Goal: Check status: Check status

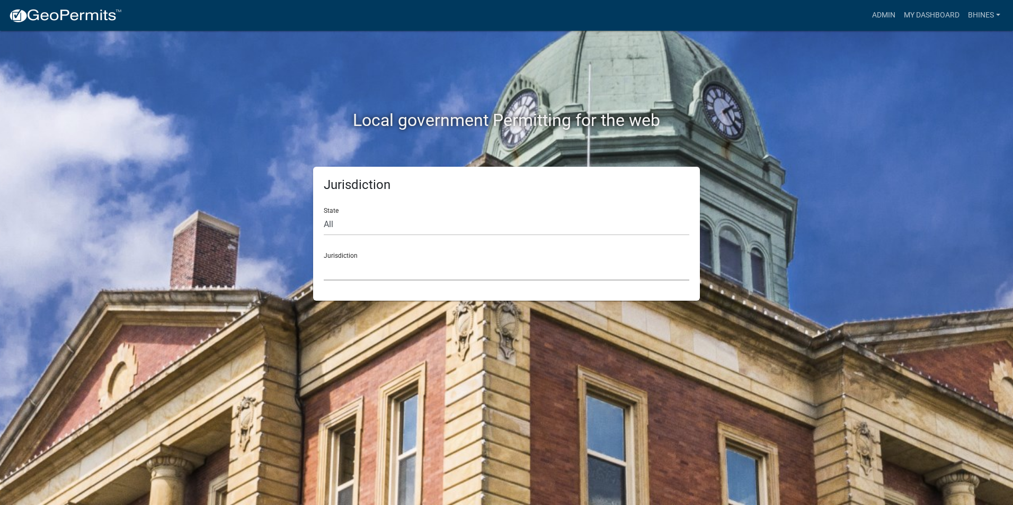
click at [370, 272] on select "[GEOGRAPHIC_DATA], [US_STATE] City of [GEOGRAPHIC_DATA], [US_STATE] [GEOGRAPHIC…" at bounding box center [507, 270] width 366 height 22
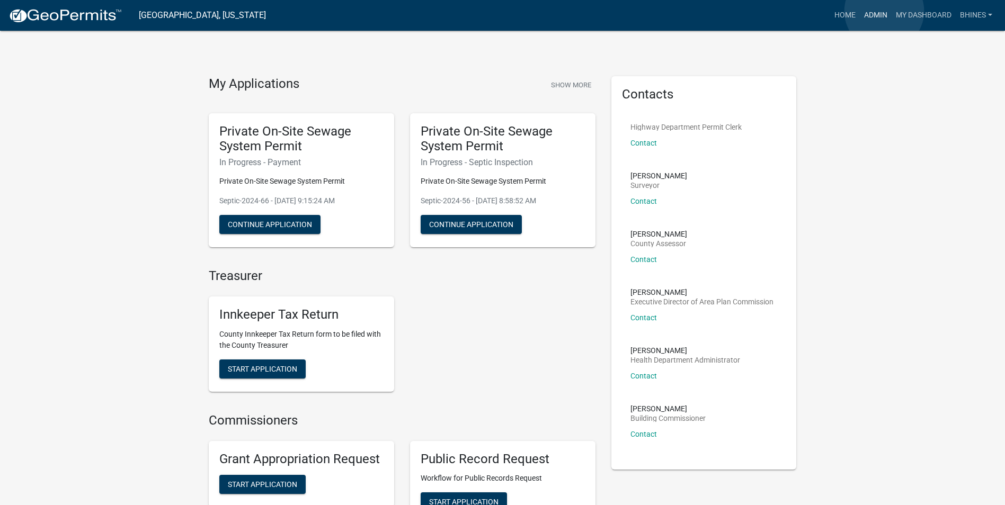
click at [884, 11] on link "Admin" at bounding box center [876, 15] width 32 height 20
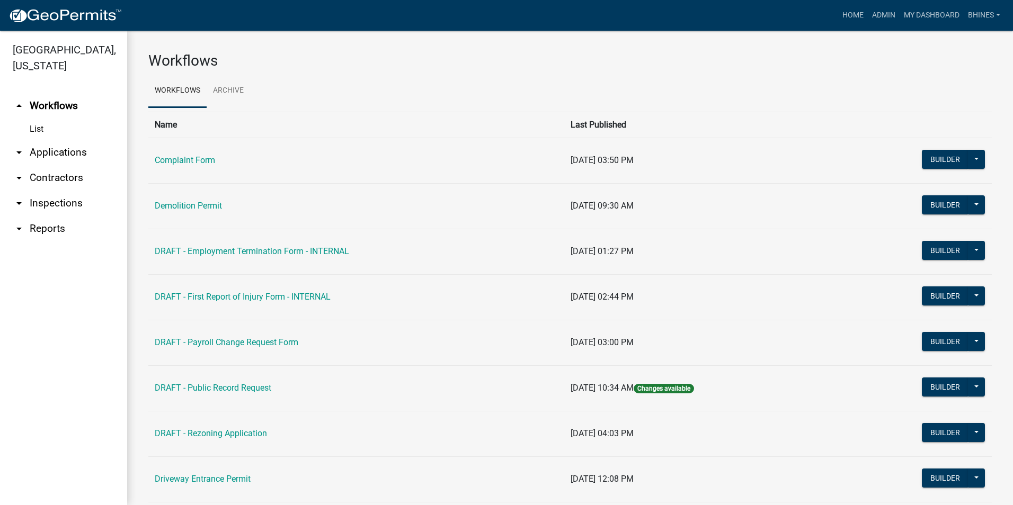
click at [52, 153] on link "arrow_drop_down Applications" at bounding box center [63, 152] width 127 height 25
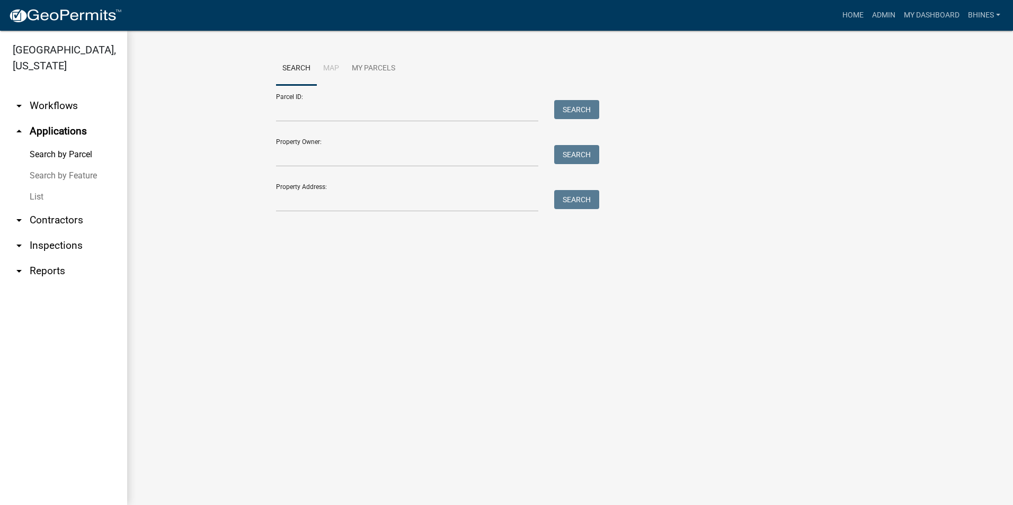
click at [43, 202] on link "List" at bounding box center [63, 197] width 127 height 21
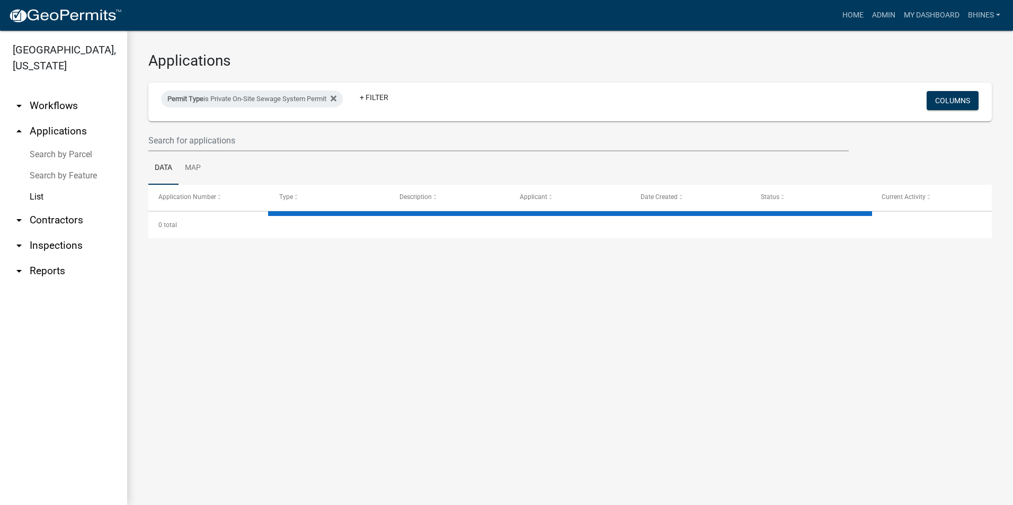
select select "3: 100"
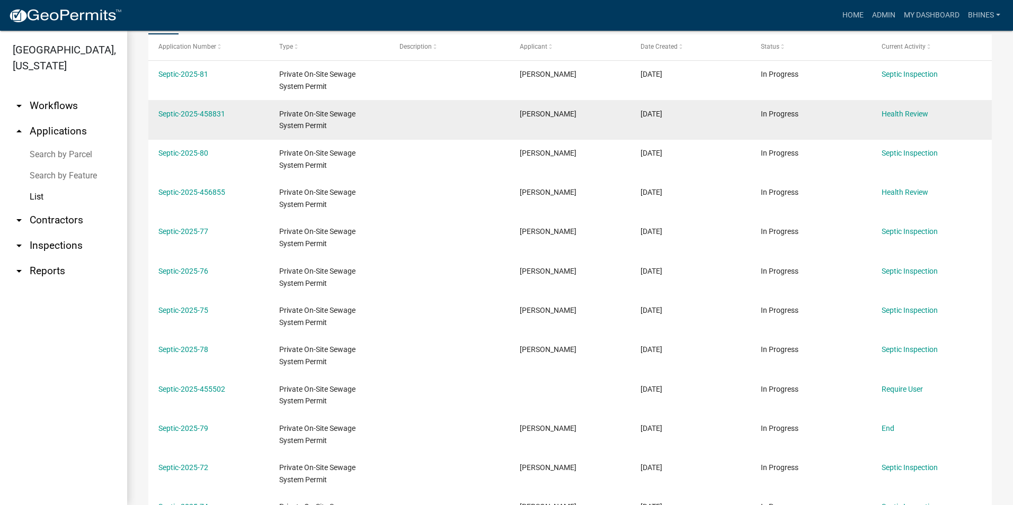
scroll to position [212, 0]
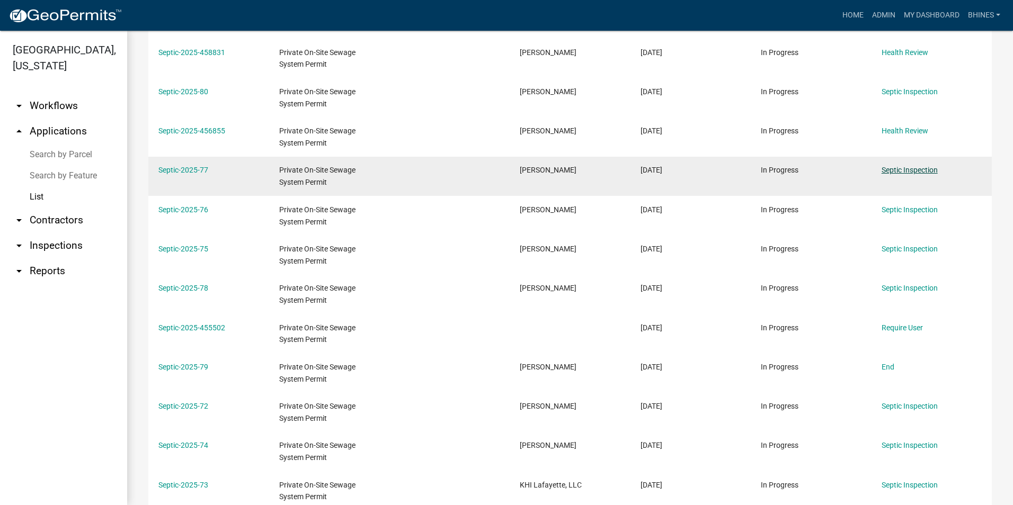
click at [910, 168] on link "Septic Inspection" at bounding box center [910, 170] width 56 height 8
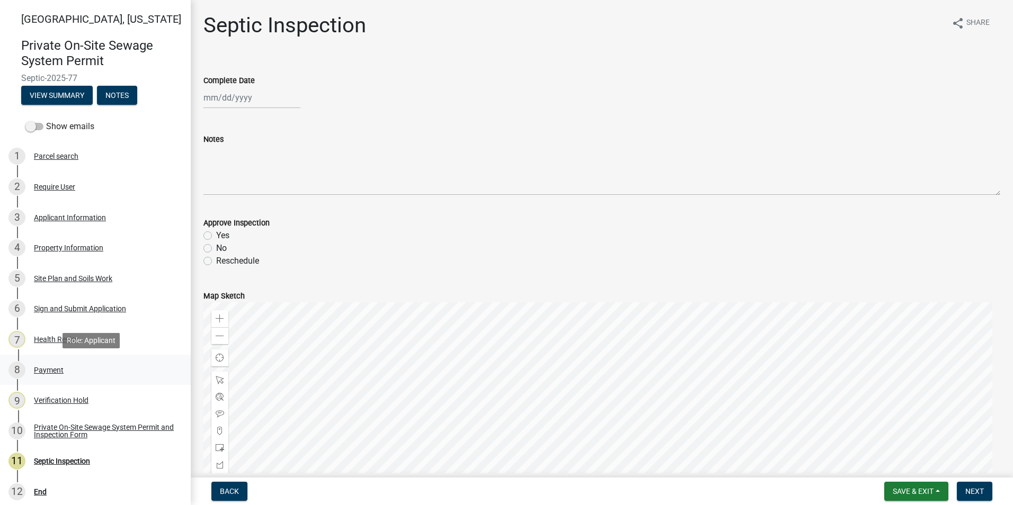
click at [52, 367] on div "Payment" at bounding box center [49, 370] width 30 height 7
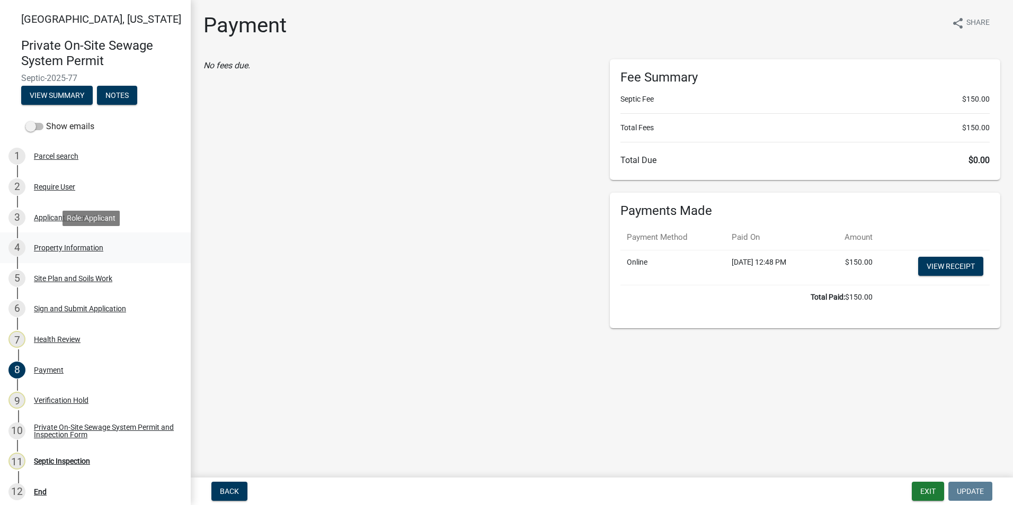
click at [57, 245] on div "Property Information" at bounding box center [68, 247] width 69 height 7
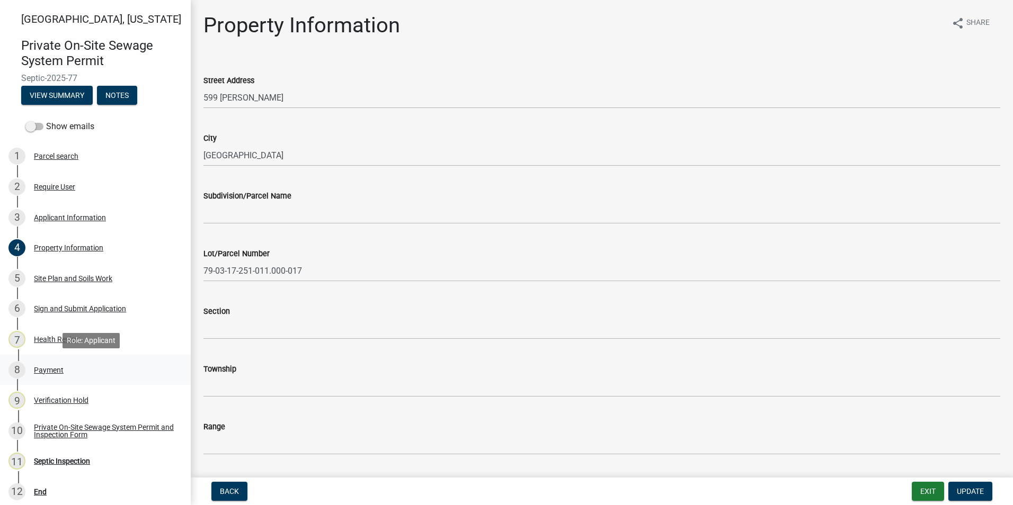
click at [51, 374] on div "Payment" at bounding box center [49, 370] width 30 height 7
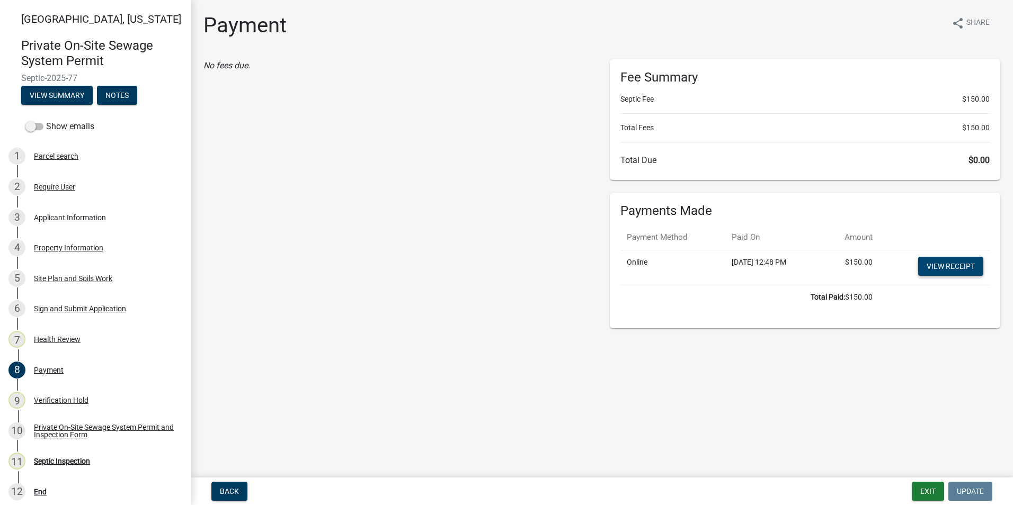
click at [968, 263] on link "View receipt" at bounding box center [950, 266] width 65 height 19
click at [77, 433] on div "Private On-Site Sewage System Permit and Inspection Form" at bounding box center [104, 431] width 140 height 15
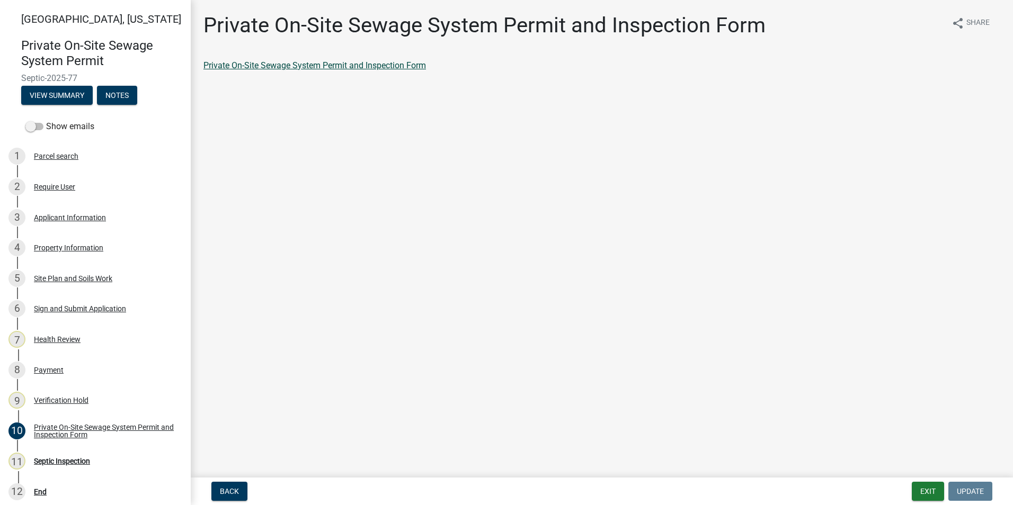
click at [279, 69] on link "Private On-Site Sewage System Permit and Inspection Form" at bounding box center [314, 65] width 223 height 10
click at [939, 488] on button "Exit" at bounding box center [928, 491] width 32 height 19
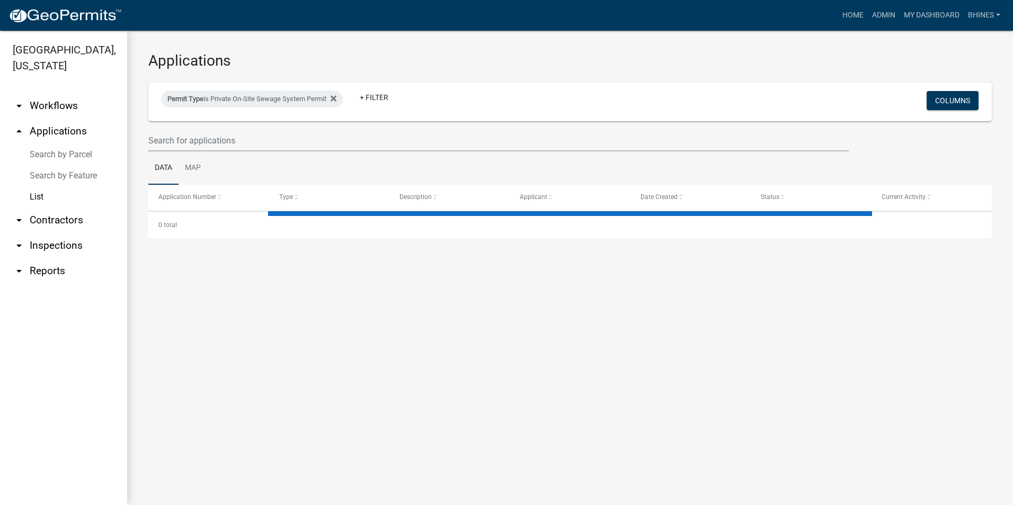
select select "3: 100"
